Goal: Task Accomplishment & Management: Manage account settings

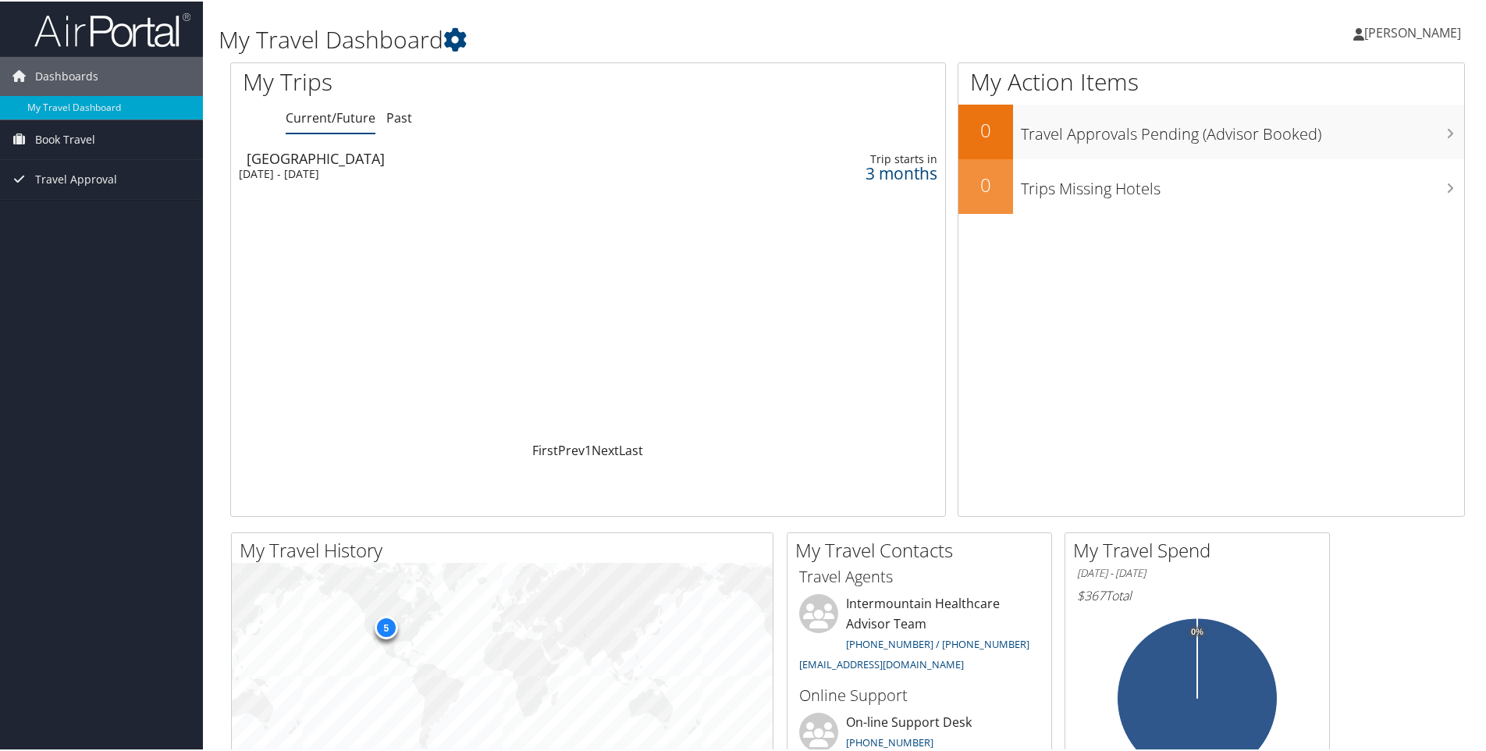
click at [1454, 27] on span "[PERSON_NAME]" at bounding box center [1413, 31] width 97 height 17
click at [1350, 255] on link "Sign Out" at bounding box center [1371, 254] width 174 height 27
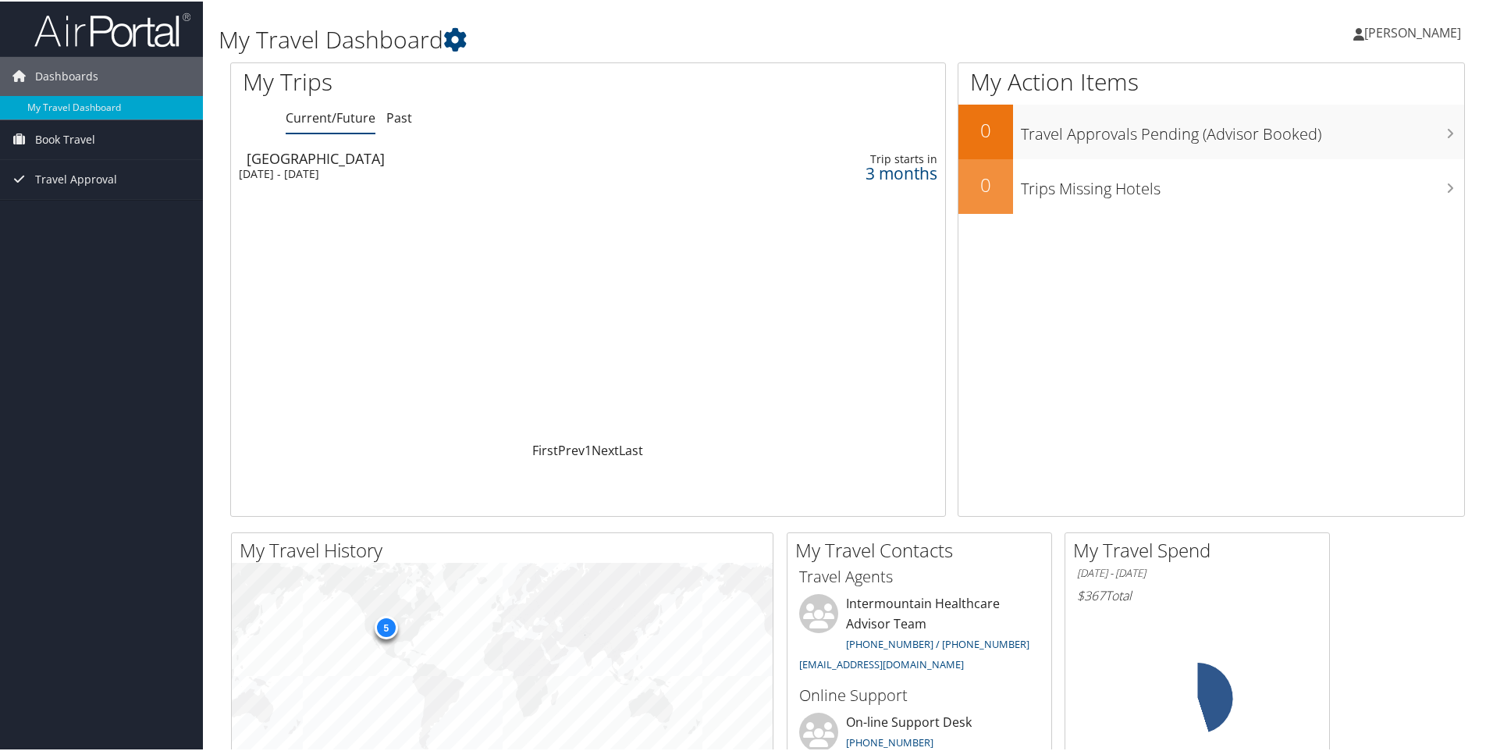
click at [1407, 43] on link "[PERSON_NAME]" at bounding box center [1415, 31] width 123 height 47
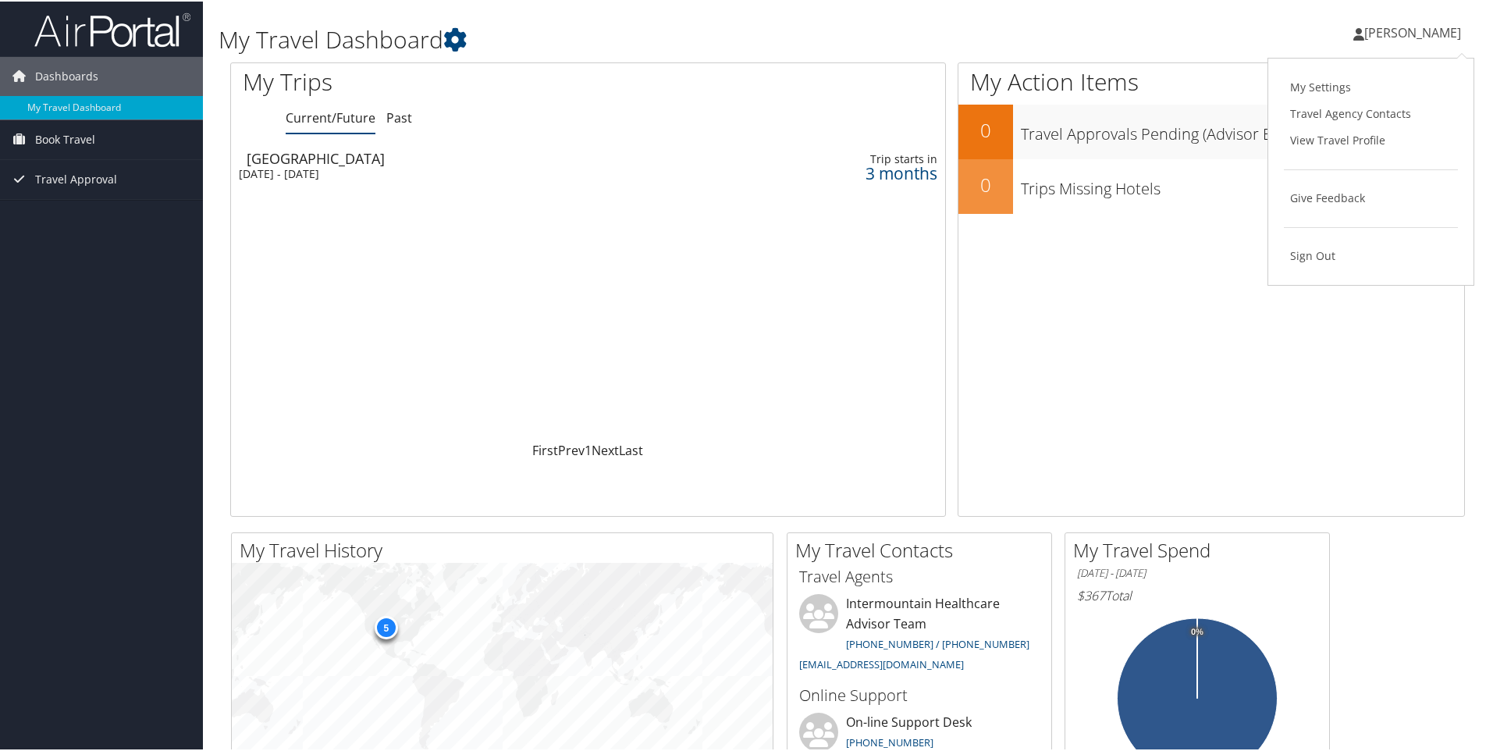
click at [1317, 272] on div "My Settings Travel Agency Contacts View Travel Profile Give Feedback Sign Out" at bounding box center [1371, 170] width 207 height 228
click at [1317, 256] on div "My Action Items 0 Travel Approvals Pending (Advisor Booked) 0 Trips Missing Hot…" at bounding box center [1211, 288] width 507 height 454
click at [1393, 33] on span "[PERSON_NAME]" at bounding box center [1413, 31] width 97 height 17
click at [1361, 243] on link "Sign Out" at bounding box center [1371, 254] width 174 height 27
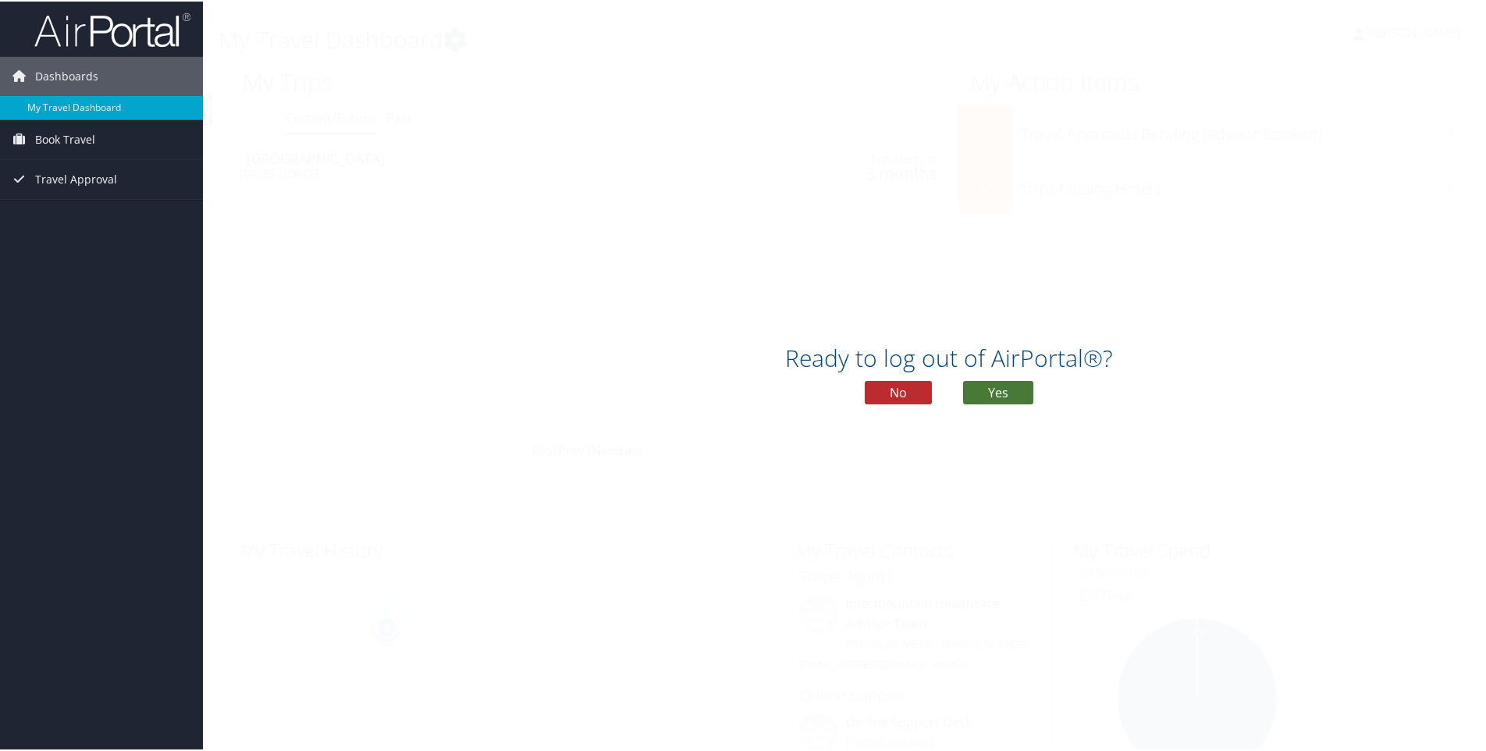
click at [1023, 380] on button "Yes" at bounding box center [998, 390] width 70 height 23
